Goal: Check status: Check status

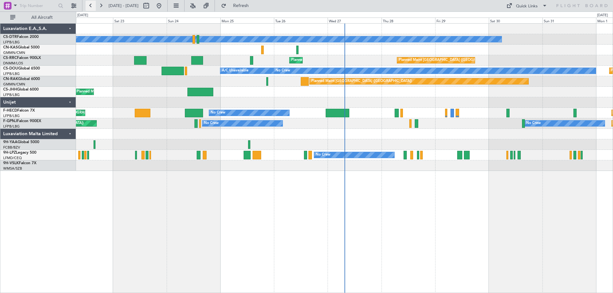
click at [88, 6] on button at bounding box center [91, 6] width 10 height 10
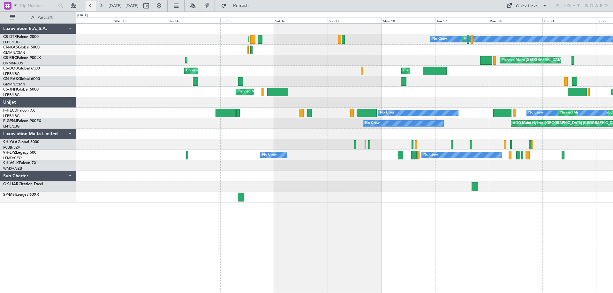
click at [88, 6] on button at bounding box center [91, 6] width 10 height 10
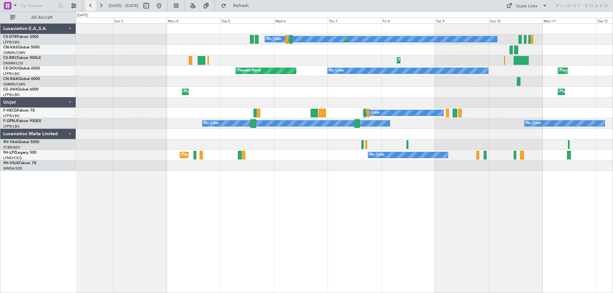
click at [88, 6] on button at bounding box center [91, 6] width 10 height 10
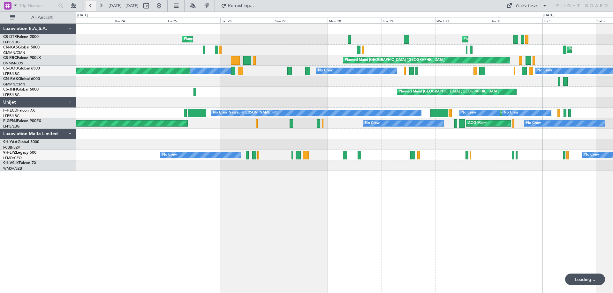
click at [88, 6] on button at bounding box center [91, 6] width 10 height 10
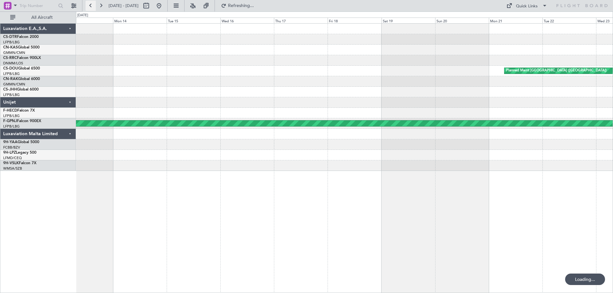
click at [88, 6] on button at bounding box center [91, 6] width 10 height 10
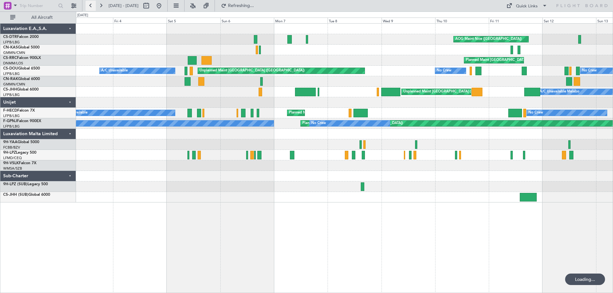
click at [88, 6] on button at bounding box center [91, 6] width 10 height 10
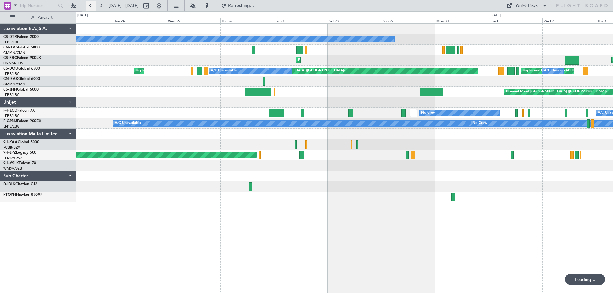
click at [88, 6] on button at bounding box center [91, 6] width 10 height 10
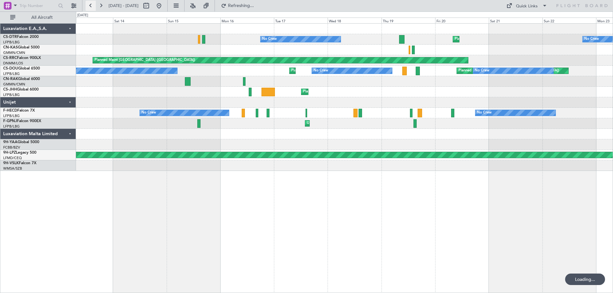
click at [88, 6] on button at bounding box center [91, 6] width 10 height 10
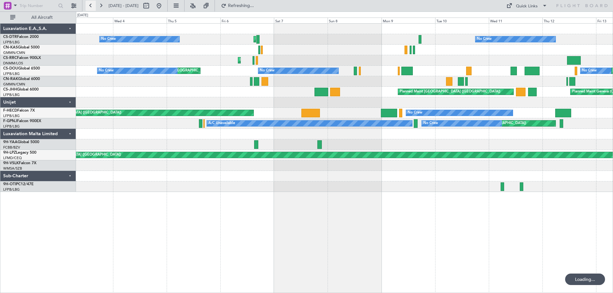
click at [88, 6] on button at bounding box center [91, 6] width 10 height 10
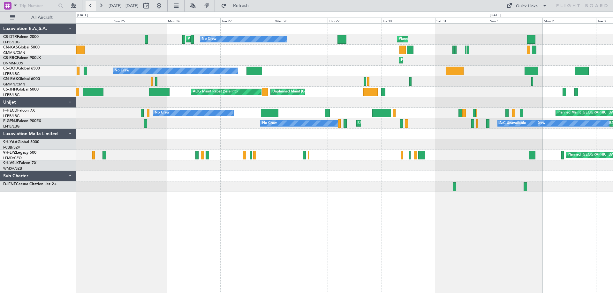
click at [92, 7] on button at bounding box center [91, 6] width 10 height 10
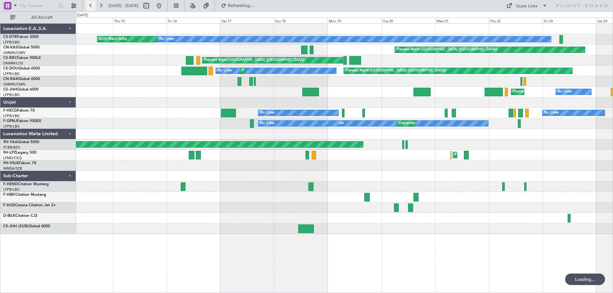
click at [92, 7] on button at bounding box center [91, 6] width 10 height 10
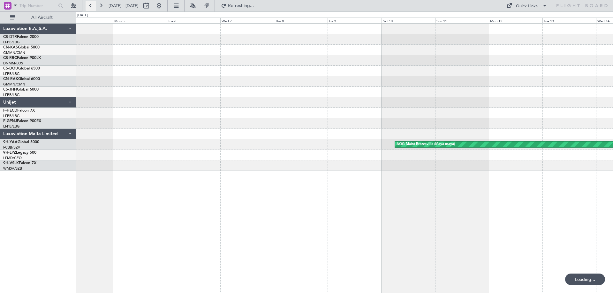
click at [92, 7] on button at bounding box center [91, 6] width 10 height 10
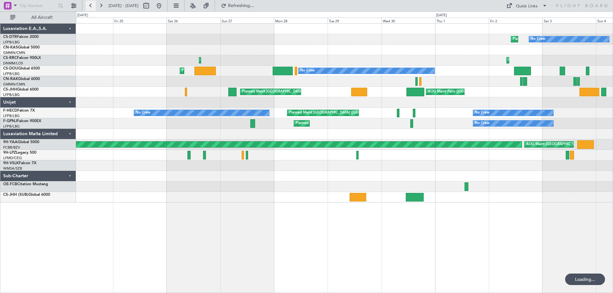
click at [92, 7] on button at bounding box center [91, 6] width 10 height 10
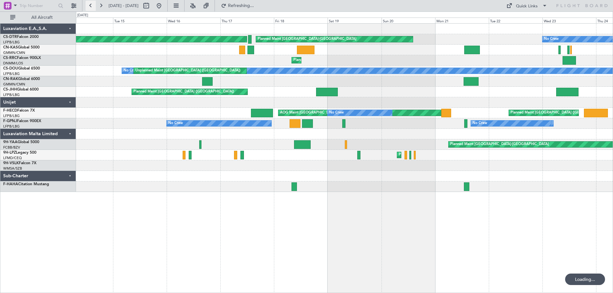
click at [91, 6] on button at bounding box center [91, 6] width 10 height 10
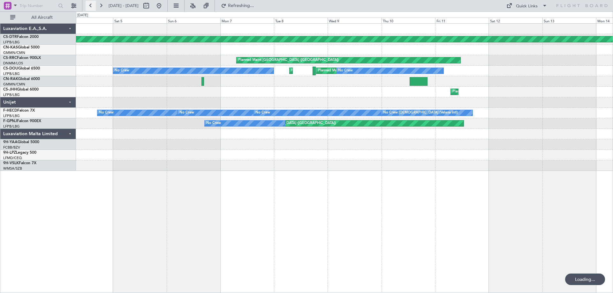
click at [91, 6] on button at bounding box center [91, 6] width 10 height 10
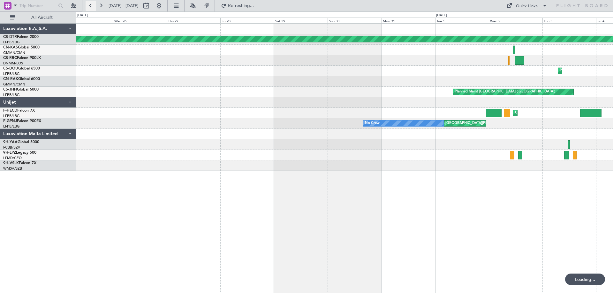
click at [91, 6] on button at bounding box center [91, 6] width 10 height 10
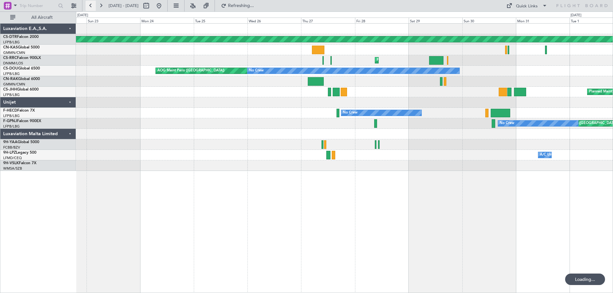
click at [91, 6] on button at bounding box center [91, 6] width 10 height 10
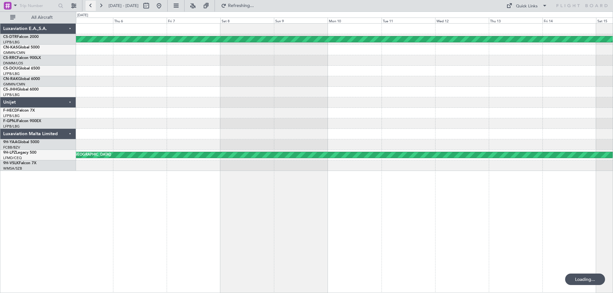
click at [91, 6] on button at bounding box center [91, 6] width 10 height 10
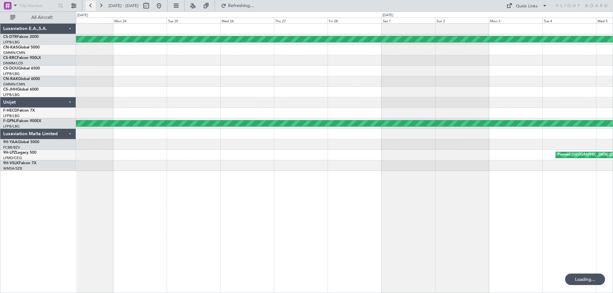
click at [91, 6] on button at bounding box center [91, 6] width 10 height 10
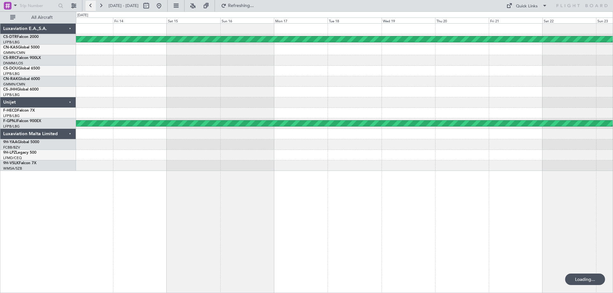
click at [91, 6] on button at bounding box center [91, 6] width 10 height 10
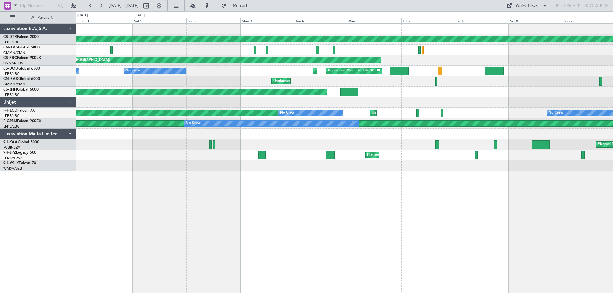
click at [297, 225] on div "Planned Maint [GEOGRAPHIC_DATA]-[GEOGRAPHIC_DATA] Planned Maint [GEOGRAPHIC_DAT…" at bounding box center [344, 158] width 537 height 270
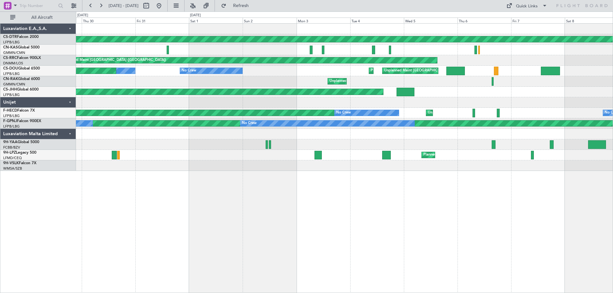
click at [206, 200] on div "Planned Maint [GEOGRAPHIC_DATA]-[GEOGRAPHIC_DATA] Planned Maint [GEOGRAPHIC_DAT…" at bounding box center [344, 158] width 537 height 270
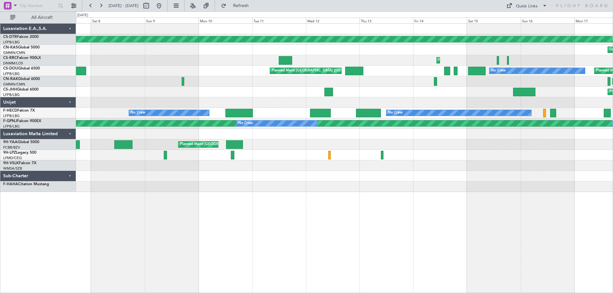
click at [0, 220] on div "Planned Maint [GEOGRAPHIC_DATA]-[GEOGRAPHIC_DATA] Unplanned Maint Casablanca ([…" at bounding box center [306, 152] width 613 height 282
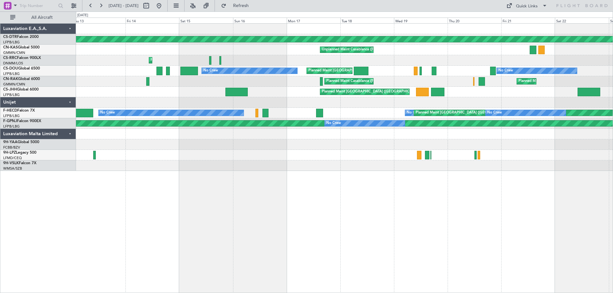
click at [28, 159] on div "Planned Maint [GEOGRAPHIC_DATA]-[GEOGRAPHIC_DATA] Unplanned Maint Casablanca ([…" at bounding box center [306, 152] width 613 height 282
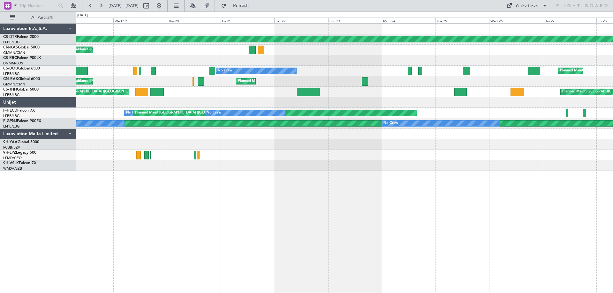
click at [132, 184] on div "Planned Maint [GEOGRAPHIC_DATA]-[GEOGRAPHIC_DATA] Unplanned Maint Casablanca ([…" at bounding box center [344, 158] width 537 height 270
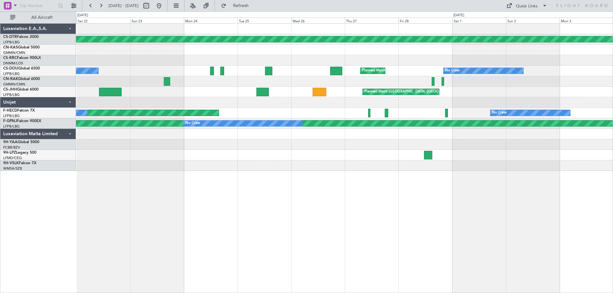
click at [174, 201] on div "Planned Maint [GEOGRAPHIC_DATA]-[GEOGRAPHIC_DATA] Planned Maint [GEOGRAPHIC_DAT…" at bounding box center [344, 158] width 537 height 270
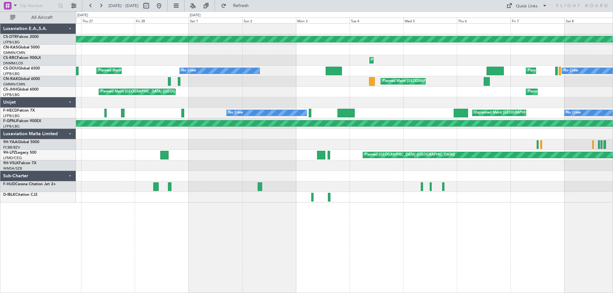
click at [228, 163] on div "Planned Maint [GEOGRAPHIC_DATA]-[GEOGRAPHIC_DATA] Planned Maint [GEOGRAPHIC_DAT…" at bounding box center [344, 113] width 536 height 179
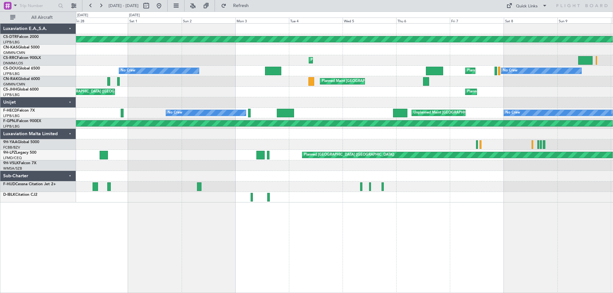
click at [374, 136] on div at bounding box center [344, 134] width 536 height 11
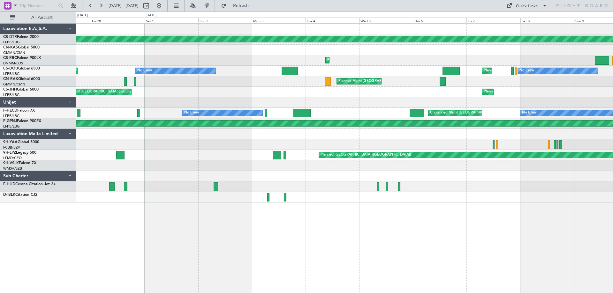
click at [276, 173] on div "Planned Maint [GEOGRAPHIC_DATA]-[GEOGRAPHIC_DATA] Planned Maint [GEOGRAPHIC_DAT…" at bounding box center [344, 113] width 536 height 179
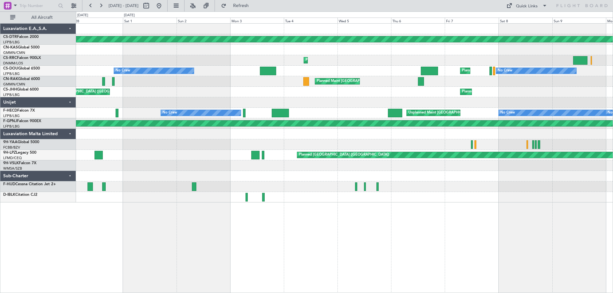
click at [346, 163] on div at bounding box center [344, 165] width 536 height 11
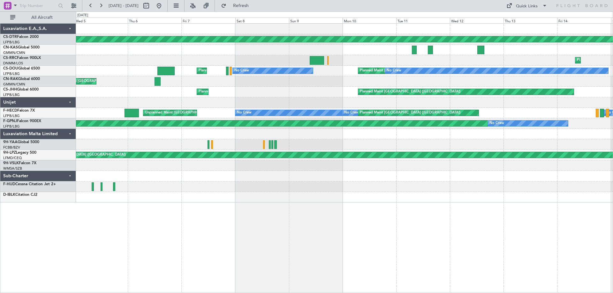
click at [198, 183] on div "Planned Maint [GEOGRAPHIC_DATA]-[GEOGRAPHIC_DATA] Planned Maint Larnaca ([GEOGR…" at bounding box center [344, 113] width 536 height 179
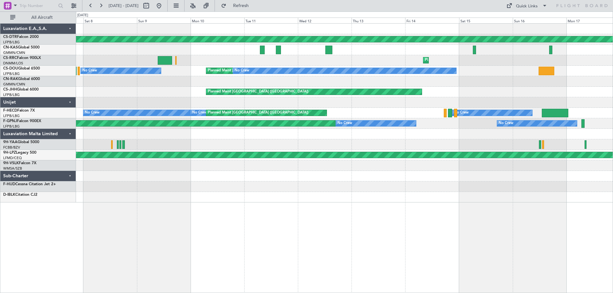
click at [68, 184] on div "Planned Maint [GEOGRAPHIC_DATA]-[GEOGRAPHIC_DATA] Planned Maint Larnaca ([GEOGR…" at bounding box center [306, 152] width 613 height 282
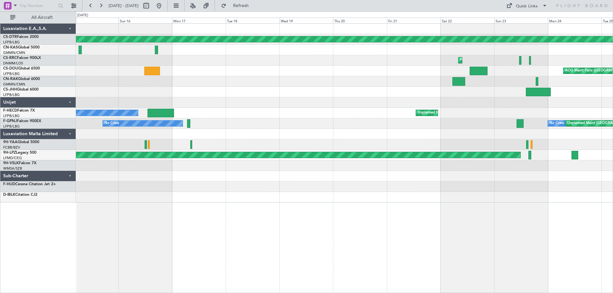
click at [41, 168] on div "Planned Maint [GEOGRAPHIC_DATA]-[GEOGRAPHIC_DATA] Planned Maint [GEOGRAPHIC_DAT…" at bounding box center [306, 152] width 613 height 282
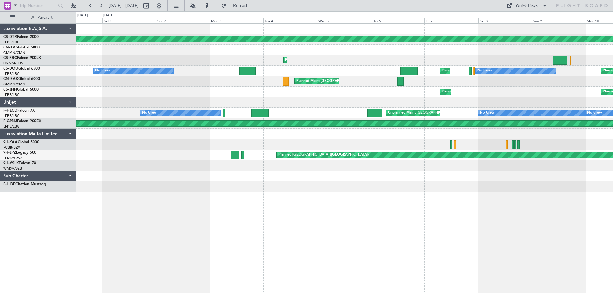
click at [448, 196] on div "Planned Maint [GEOGRAPHIC_DATA]-[GEOGRAPHIC_DATA] Planned Maint [GEOGRAPHIC_DAT…" at bounding box center [344, 158] width 537 height 270
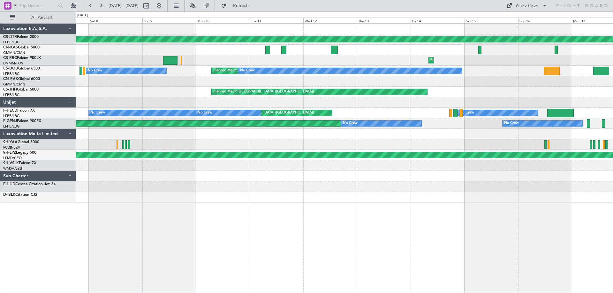
click at [219, 182] on div "Planned Maint [GEOGRAPHIC_DATA]-[GEOGRAPHIC_DATA] Planned Maint Larnaca ([GEOGR…" at bounding box center [344, 113] width 536 height 179
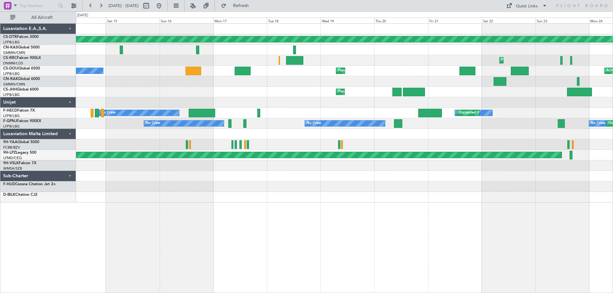
click at [226, 196] on div "Planned Maint [GEOGRAPHIC_DATA]-[GEOGRAPHIC_DATA] Planned Maint [GEOGRAPHIC_DAT…" at bounding box center [344, 113] width 536 height 179
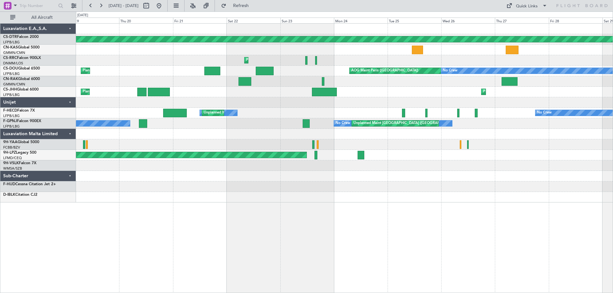
click at [336, 182] on div "Planned Maint [GEOGRAPHIC_DATA]-[GEOGRAPHIC_DATA] Planned Maint [GEOGRAPHIC_DAT…" at bounding box center [344, 113] width 536 height 179
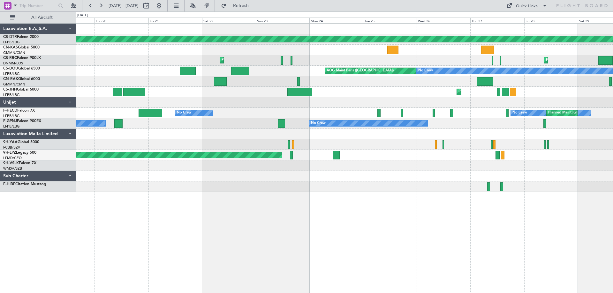
click at [612, 186] on div "Planned Maint [GEOGRAPHIC_DATA]-[GEOGRAPHIC_DATA] Planned Maint [GEOGRAPHIC_DAT…" at bounding box center [306, 152] width 613 height 282
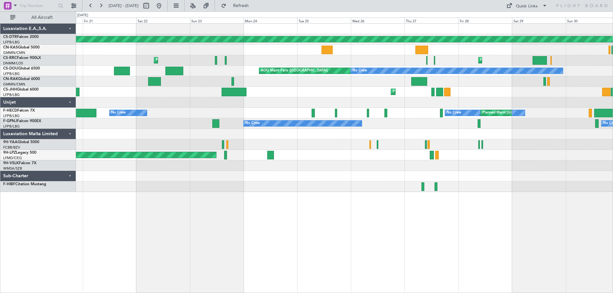
click at [291, 188] on div "Planned Maint [GEOGRAPHIC_DATA]-[GEOGRAPHIC_DATA] Planned Maint [GEOGRAPHIC_DAT…" at bounding box center [344, 108] width 536 height 168
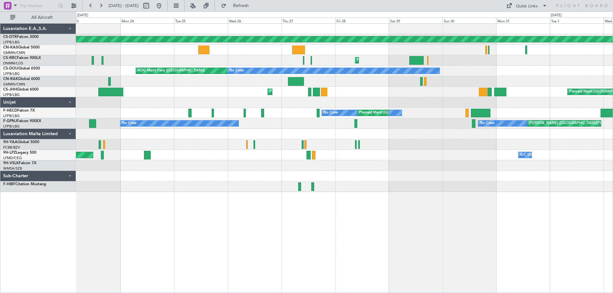
click at [294, 170] on div "Planned Maint [GEOGRAPHIC_DATA]-[GEOGRAPHIC_DATA] Planned Maint [GEOGRAPHIC_DAT…" at bounding box center [344, 108] width 536 height 168
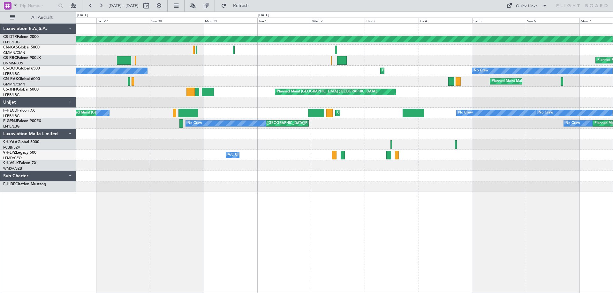
click at [171, 175] on div at bounding box center [344, 176] width 536 height 11
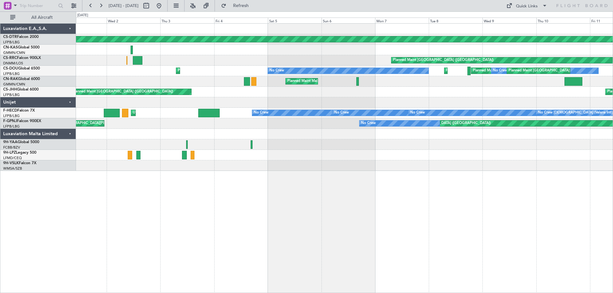
click at [324, 161] on div at bounding box center [344, 165] width 536 height 11
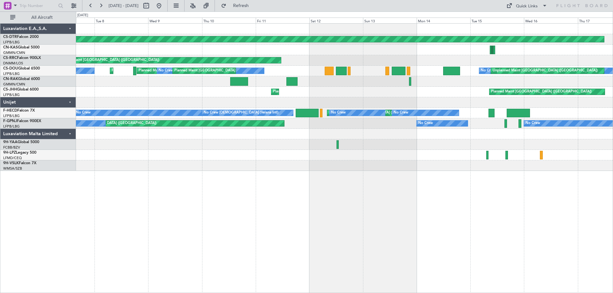
click at [163, 162] on div at bounding box center [344, 165] width 536 height 11
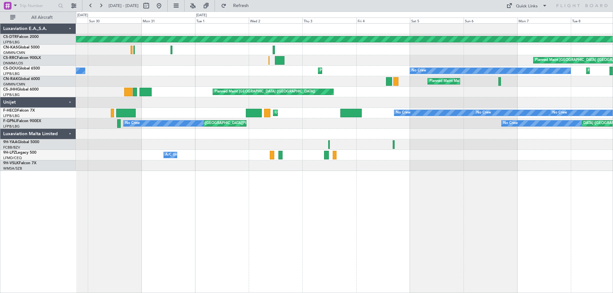
click at [612, 217] on div "Planned Maint [GEOGRAPHIC_DATA]-[GEOGRAPHIC_DATA] Planned Maint [GEOGRAPHIC_DAT…" at bounding box center [306, 152] width 613 height 282
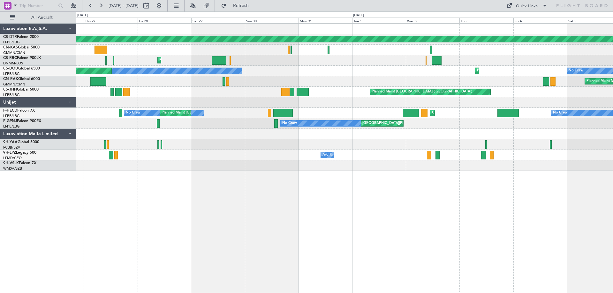
click at [612, 220] on div "Planned Maint [GEOGRAPHIC_DATA]-[GEOGRAPHIC_DATA] Planned Maint [GEOGRAPHIC_DAT…" at bounding box center [306, 152] width 613 height 282
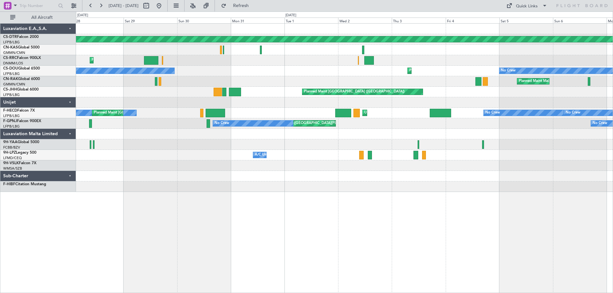
click at [383, 198] on div "Planned Maint [GEOGRAPHIC_DATA]-[GEOGRAPHIC_DATA] Planned Maint [GEOGRAPHIC_DAT…" at bounding box center [344, 158] width 537 height 270
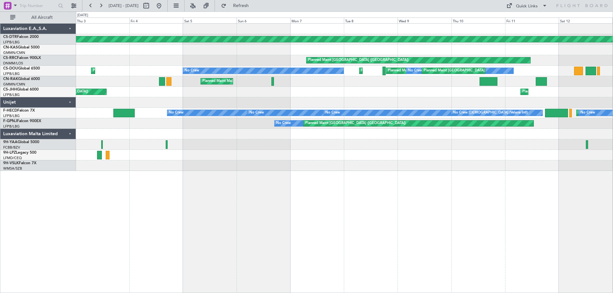
click at [107, 169] on div at bounding box center [344, 165] width 536 height 11
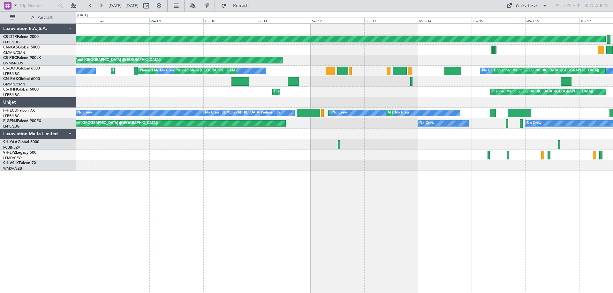
click at [3, 161] on div "Planned Maint [GEOGRAPHIC_DATA]-[GEOGRAPHIC_DATA] Planned Maint [GEOGRAPHIC_DAT…" at bounding box center [306, 152] width 613 height 282
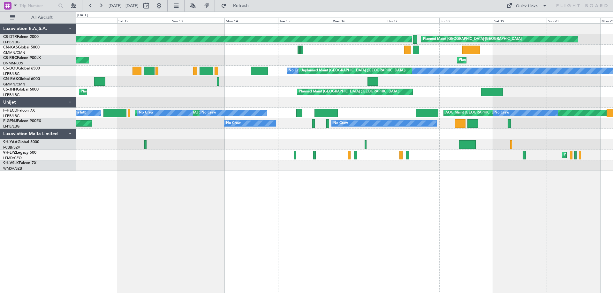
click at [0, 161] on div "Planned Maint [GEOGRAPHIC_DATA]-[GEOGRAPHIC_DATA] Planned Maint [GEOGRAPHIC_DAT…" at bounding box center [306, 152] width 613 height 282
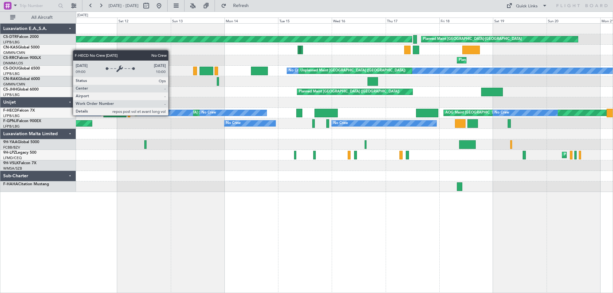
click at [208, 156] on div "Planned Maint [GEOGRAPHIC_DATA] ([GEOGRAPHIC_DATA])" at bounding box center [344, 155] width 536 height 11
click at [261, 250] on div "Planned Maint [GEOGRAPHIC_DATA]-[GEOGRAPHIC_DATA] Planned Maint [GEOGRAPHIC_DAT…" at bounding box center [344, 158] width 537 height 270
click at [213, 227] on div "Planned Maint [GEOGRAPHIC_DATA]-[GEOGRAPHIC_DATA] Planned Maint [GEOGRAPHIC_DAT…" at bounding box center [344, 158] width 537 height 270
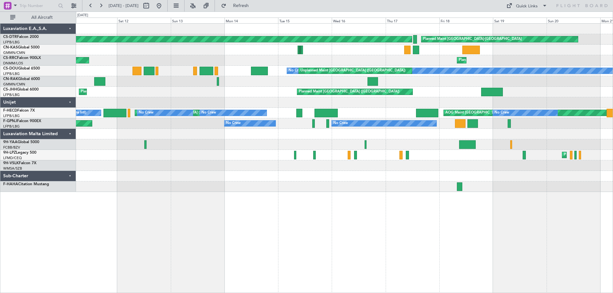
click at [205, 228] on div "Planned Maint [GEOGRAPHIC_DATA]-[GEOGRAPHIC_DATA] Planned Maint [GEOGRAPHIC_DAT…" at bounding box center [344, 158] width 537 height 270
